Goal: Navigation & Orientation: Go to known website

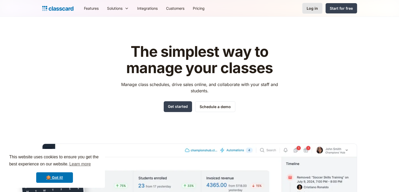
click at [317, 11] on div "Log in" at bounding box center [312, 9] width 11 height 6
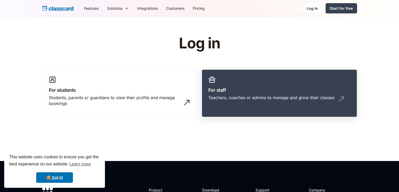
click at [218, 89] on h3 "For staff" at bounding box center [279, 89] width 142 height 7
